Goal: Task Accomplishment & Management: Manage account settings

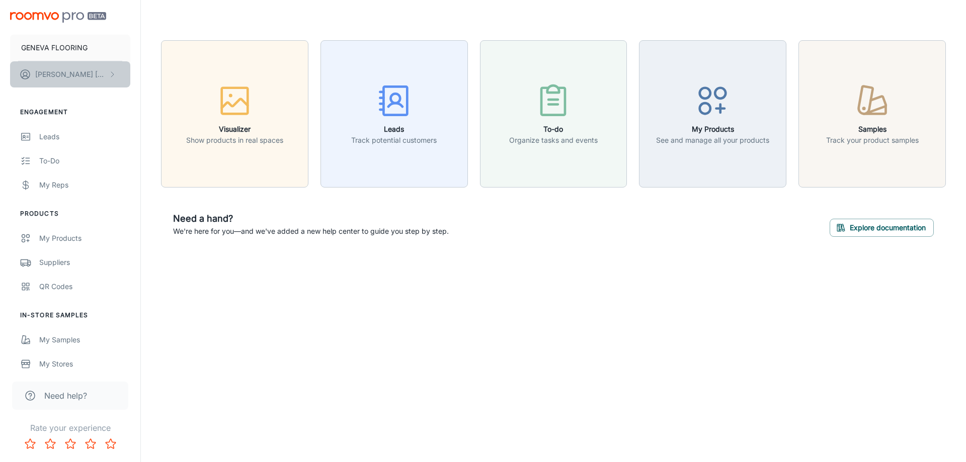
click at [61, 69] on p "[PERSON_NAME]" at bounding box center [70, 74] width 71 height 11
click at [163, 74] on li "User Profile" at bounding box center [157, 73] width 54 height 17
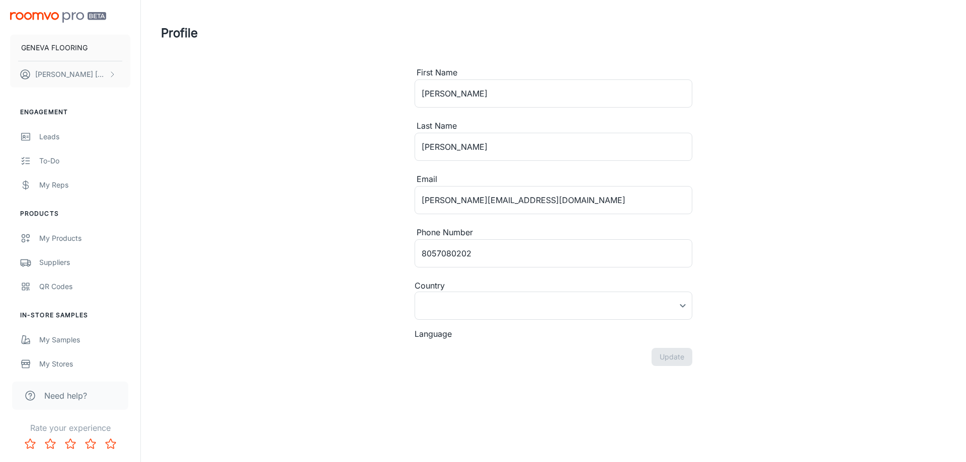
type input "[GEOGRAPHIC_DATA]"
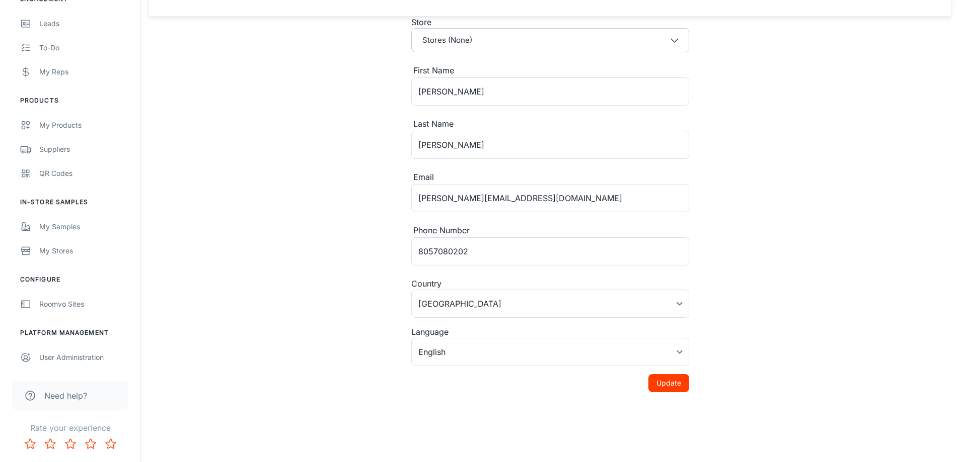
scroll to position [53, 0]
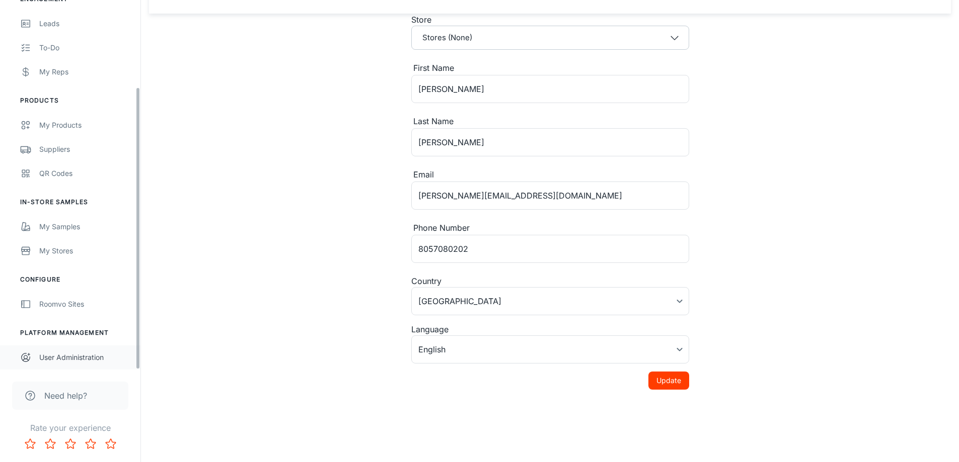
click at [61, 360] on div "User Administration" at bounding box center [84, 357] width 91 height 11
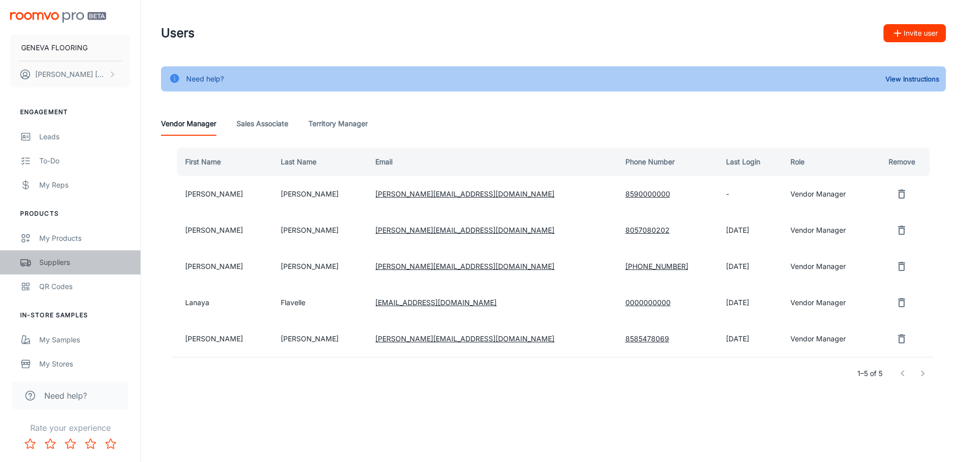
click at [59, 260] on div "Suppliers" at bounding box center [84, 262] width 91 height 11
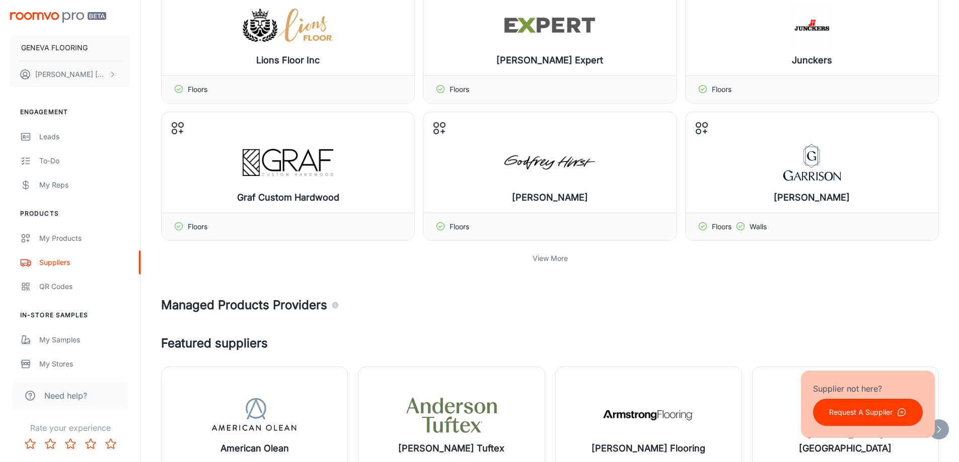
scroll to position [302, 0]
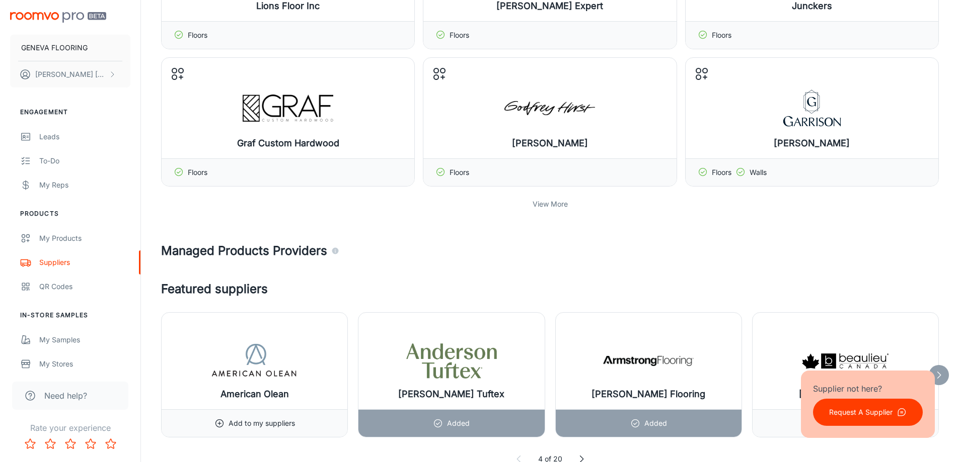
click at [542, 204] on p "View More" at bounding box center [549, 204] width 35 height 11
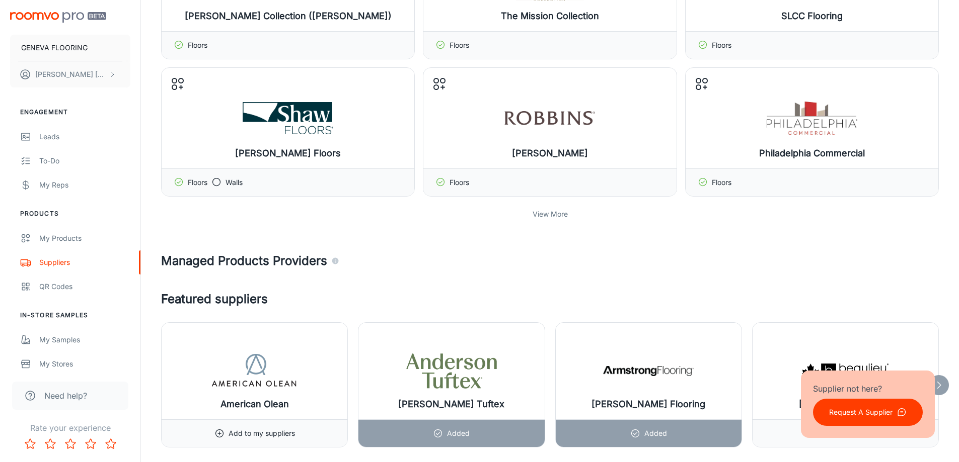
scroll to position [704, 0]
click at [535, 219] on div "View More" at bounding box center [549, 213] width 777 height 19
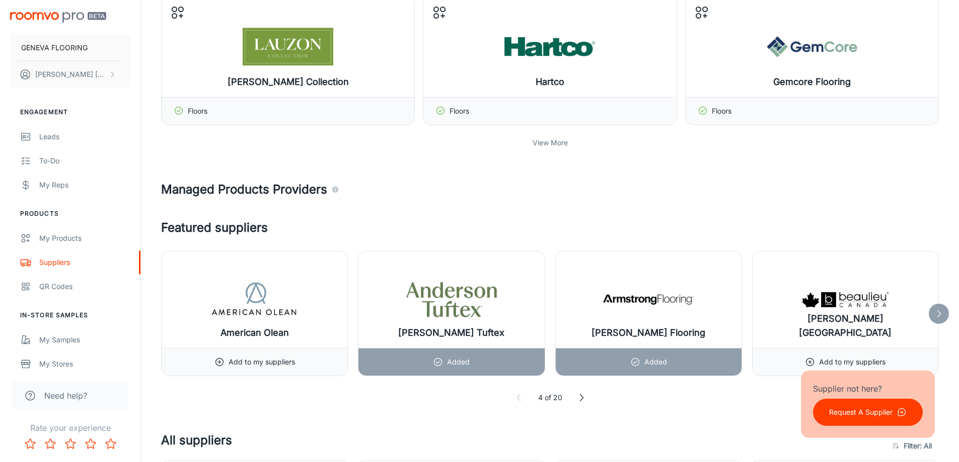
scroll to position [1208, 0]
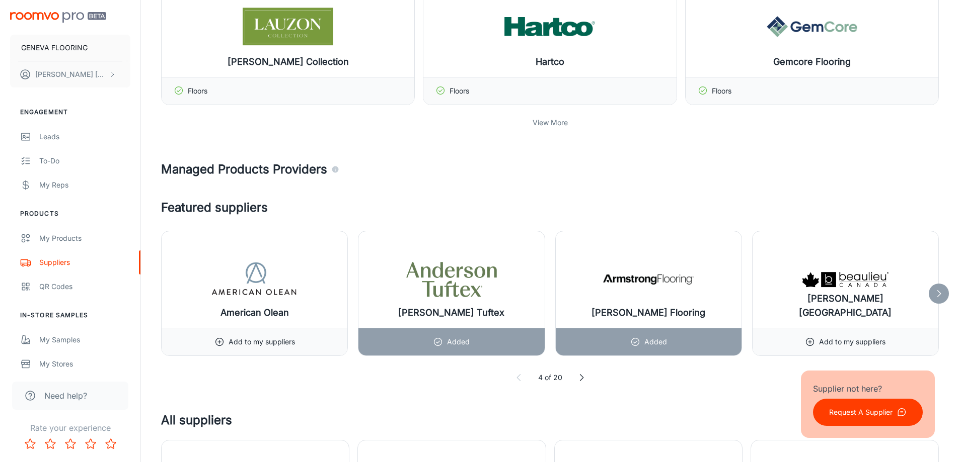
click at [552, 121] on p "View More" at bounding box center [549, 122] width 35 height 11
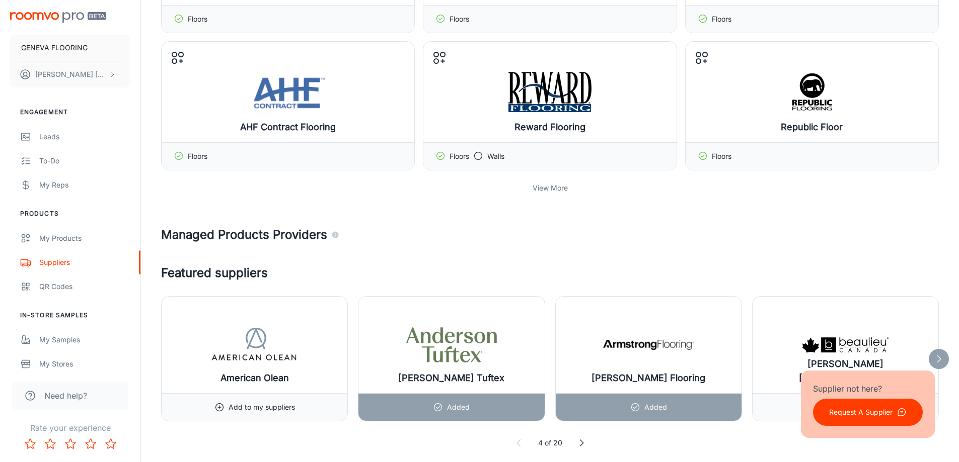
scroll to position [1560, 0]
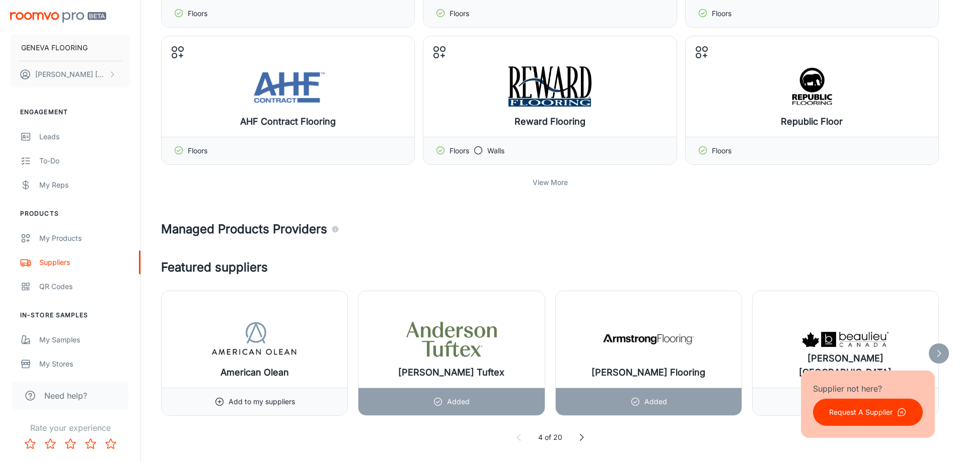
click at [541, 186] on p "View More" at bounding box center [549, 182] width 35 height 11
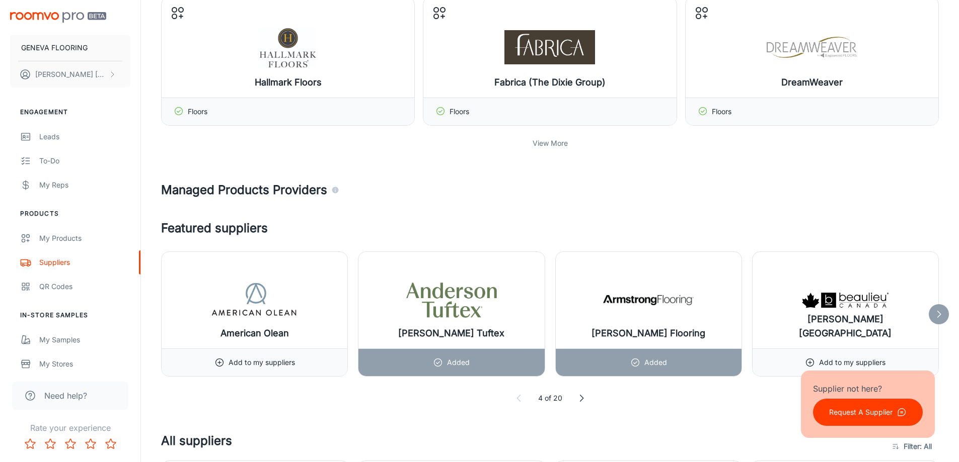
scroll to position [2013, 0]
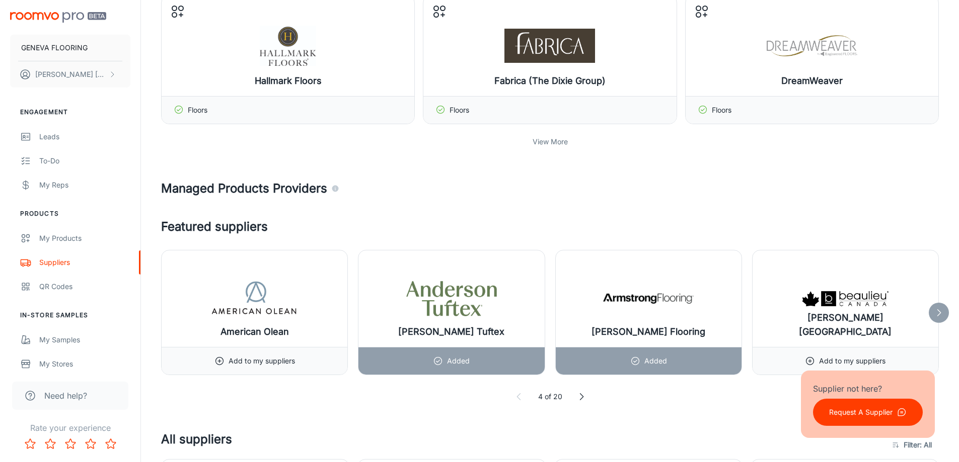
click at [546, 142] on p "View More" at bounding box center [549, 141] width 35 height 11
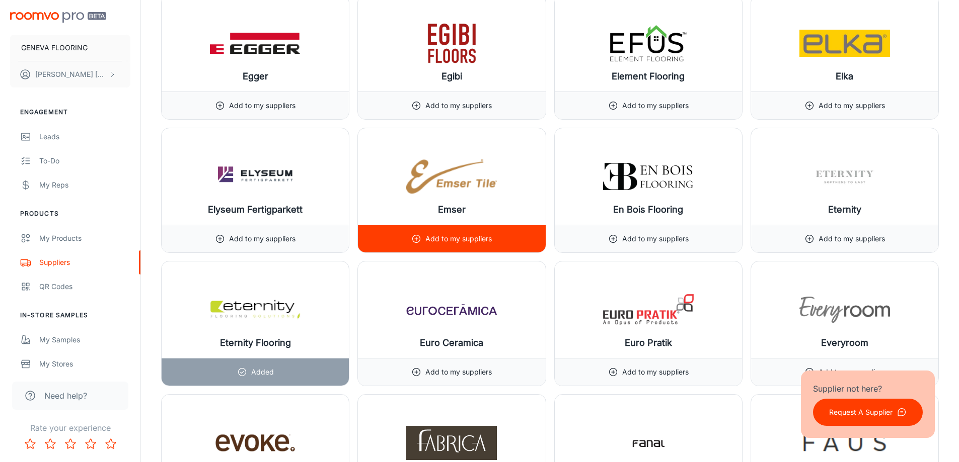
scroll to position [6189, 0]
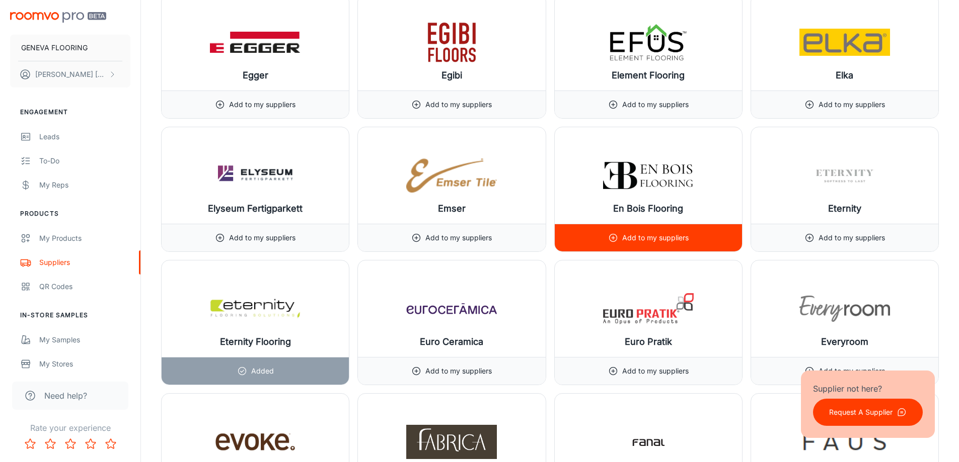
click at [628, 240] on p "Add to my suppliers" at bounding box center [655, 237] width 66 height 11
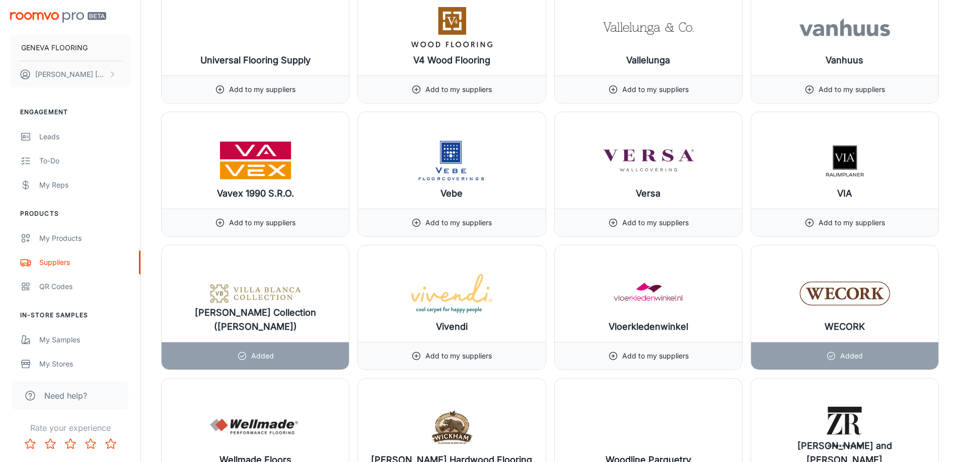
scroll to position [13520, 0]
